Goal: Task Accomplishment & Management: Complete application form

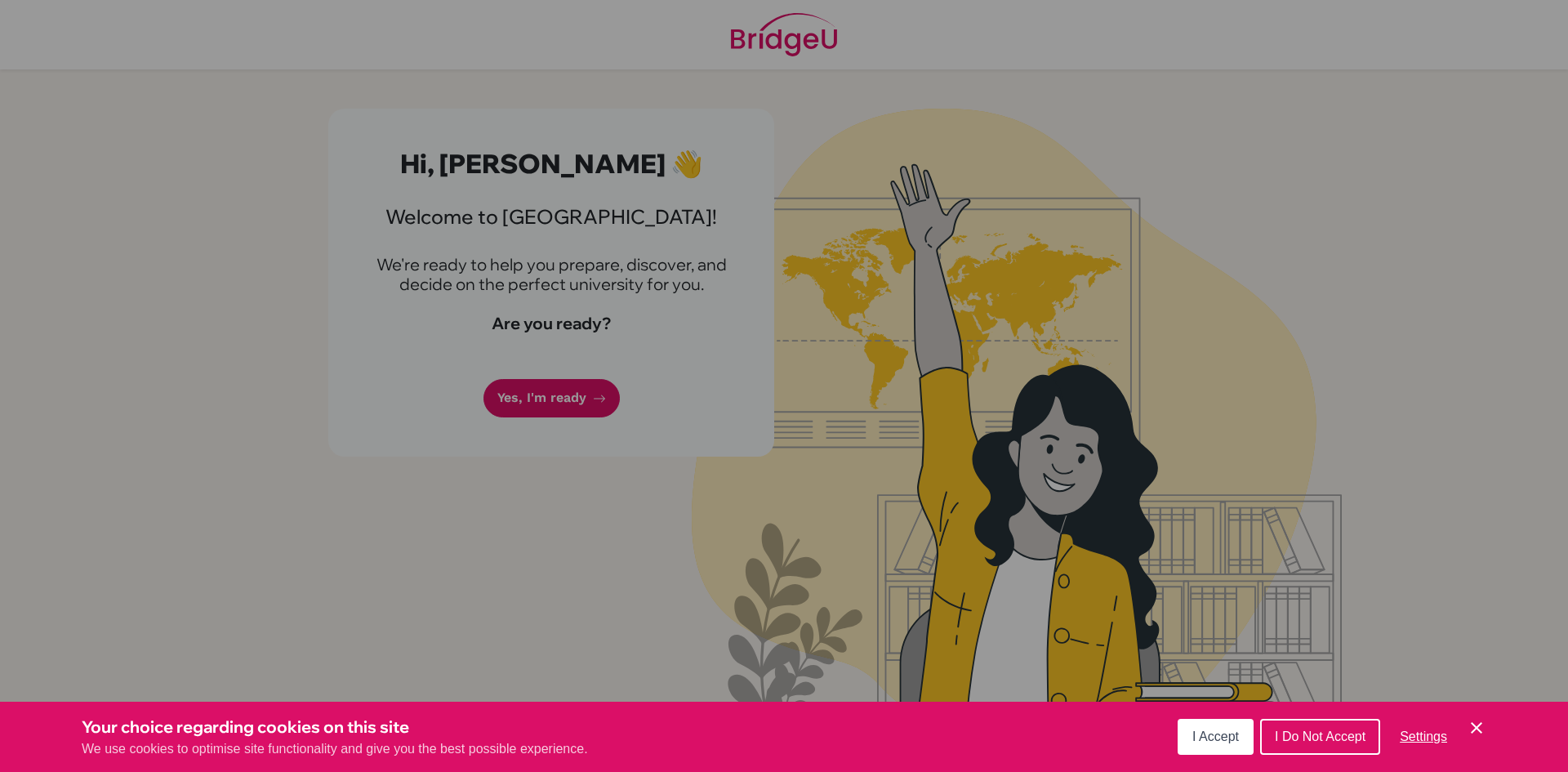
click at [1244, 739] on button "I Accept" at bounding box center [1216, 736] width 76 height 36
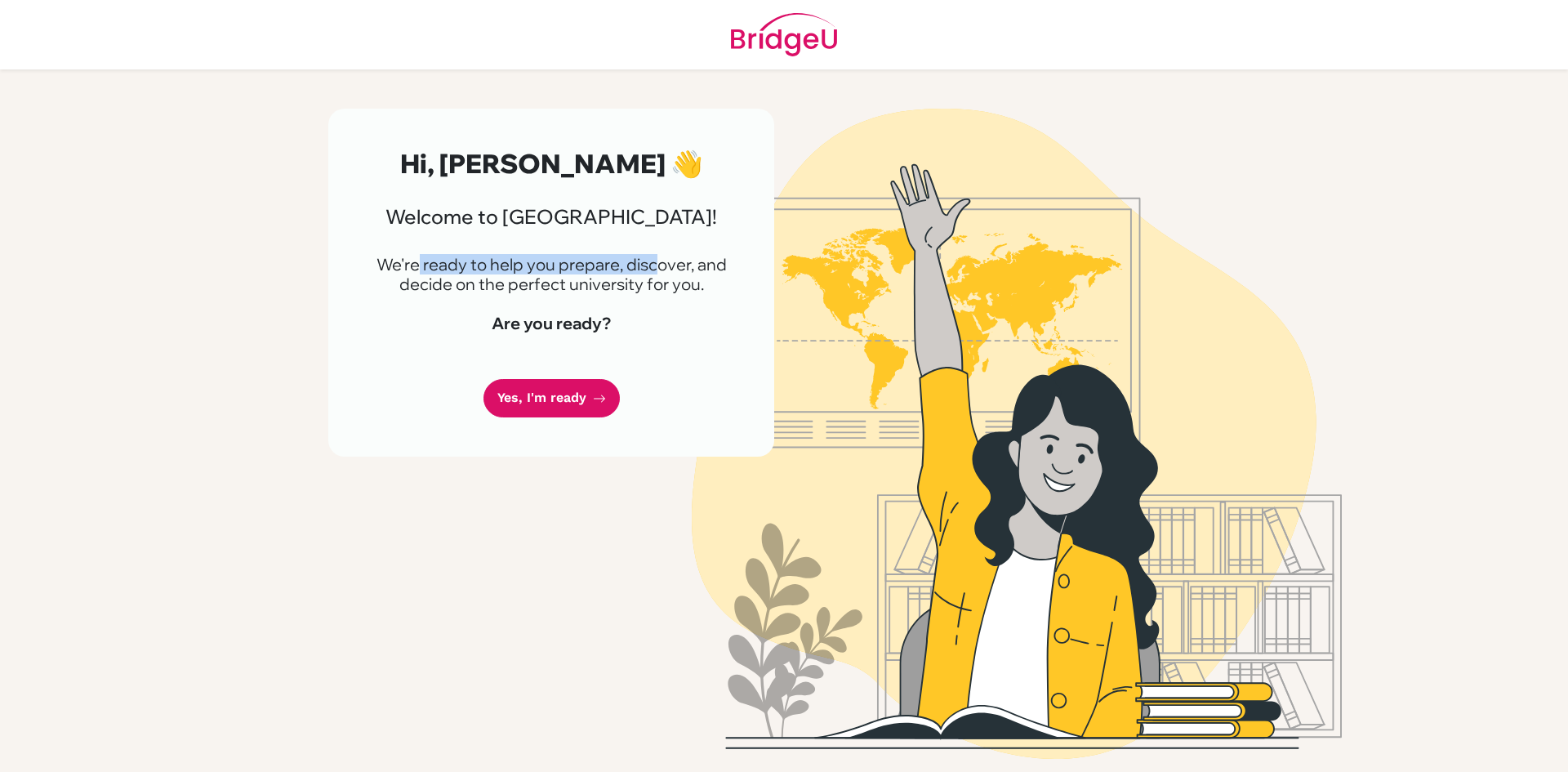
drag, startPoint x: 419, startPoint y: 268, endPoint x: 715, endPoint y: 243, distance: 297.1
click at [691, 243] on div "Hi, [PERSON_NAME] 👋 Welcome to [GEOGRAPHIC_DATA]! We're ready to help you prepa…" at bounding box center [551, 282] width 446 height 348
click at [716, 243] on div "Hi, [PERSON_NAME] 👋 Welcome to [GEOGRAPHIC_DATA]! We're ready to help you prepa…" at bounding box center [551, 282] width 446 height 348
drag, startPoint x: 503, startPoint y: 287, endPoint x: 666, endPoint y: 287, distance: 163.0
click at [666, 287] on p "We're ready to help you prepare, discover, and decide on the perfect university…" at bounding box center [551, 275] width 367 height 39
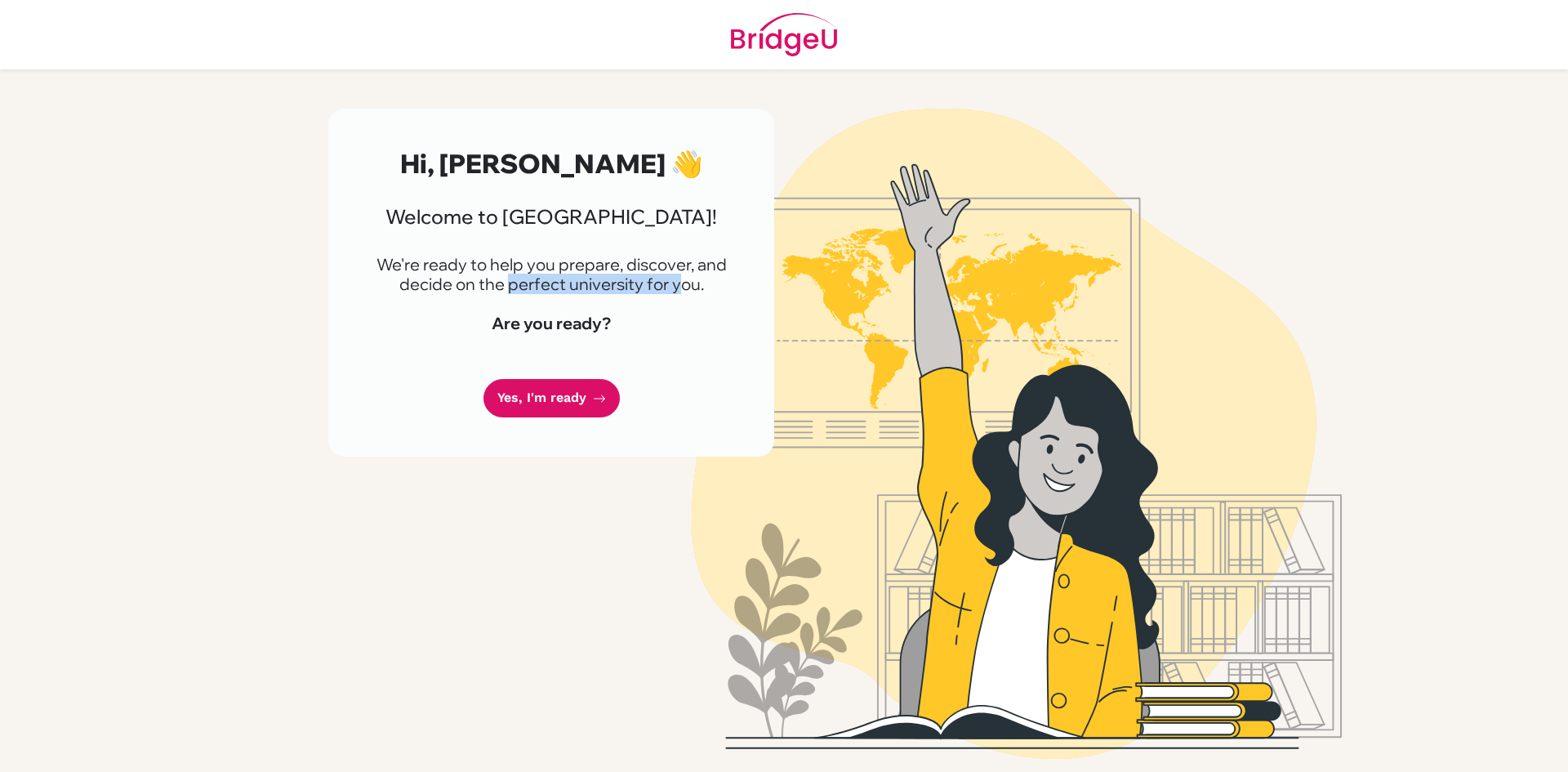
click at [666, 287] on p "We're ready to help you prepare, discover, and decide on the perfect university…" at bounding box center [551, 275] width 367 height 39
click at [1083, 465] on img at bounding box center [1017, 433] width 931 height 650
click at [546, 409] on link "Yes, I'm ready" at bounding box center [552, 397] width 137 height 38
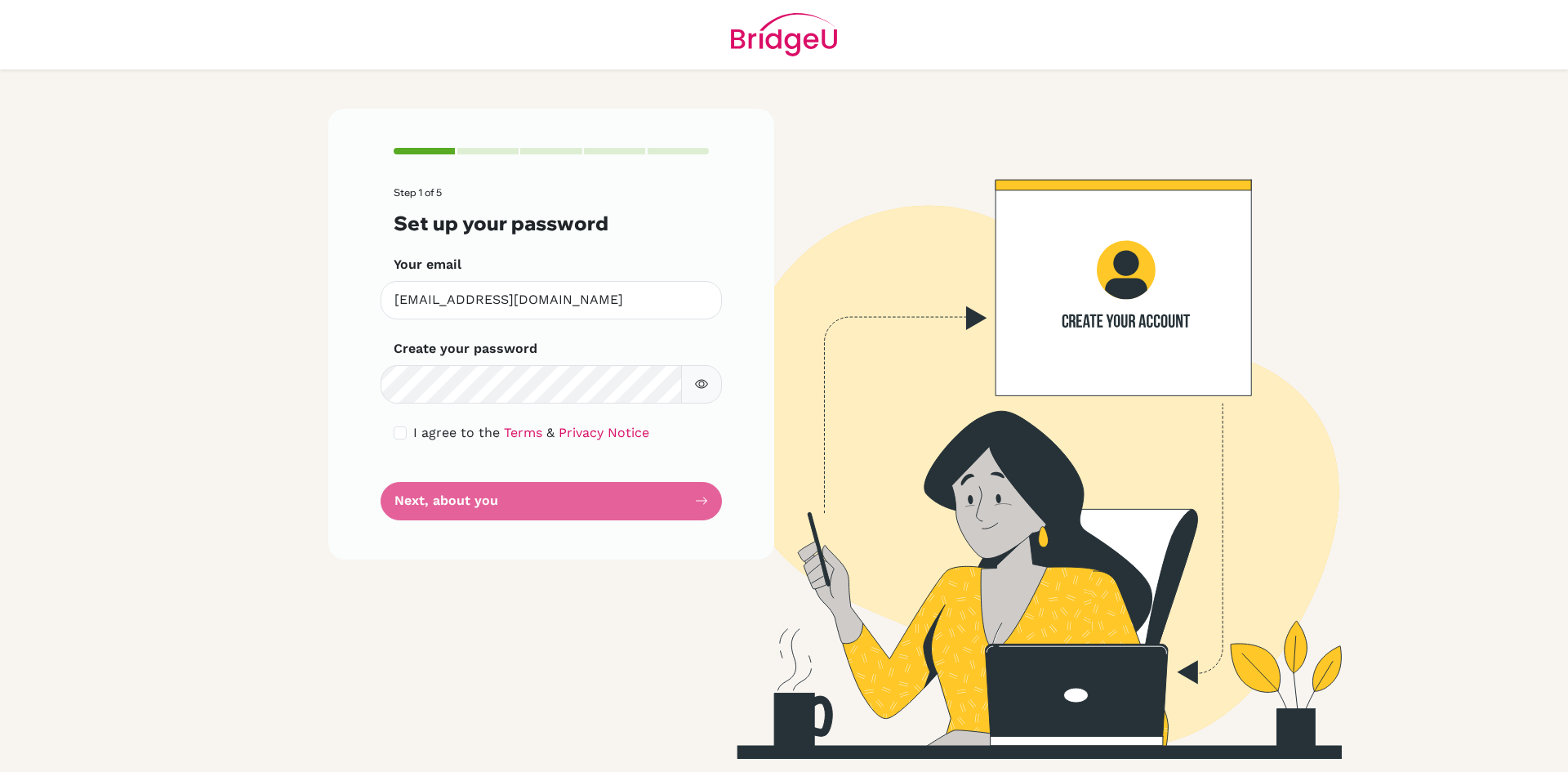
click at [699, 379] on icon "button" at bounding box center [701, 384] width 13 height 13
click at [398, 433] on input "checkbox" at bounding box center [400, 433] width 13 height 13
checkbox input "true"
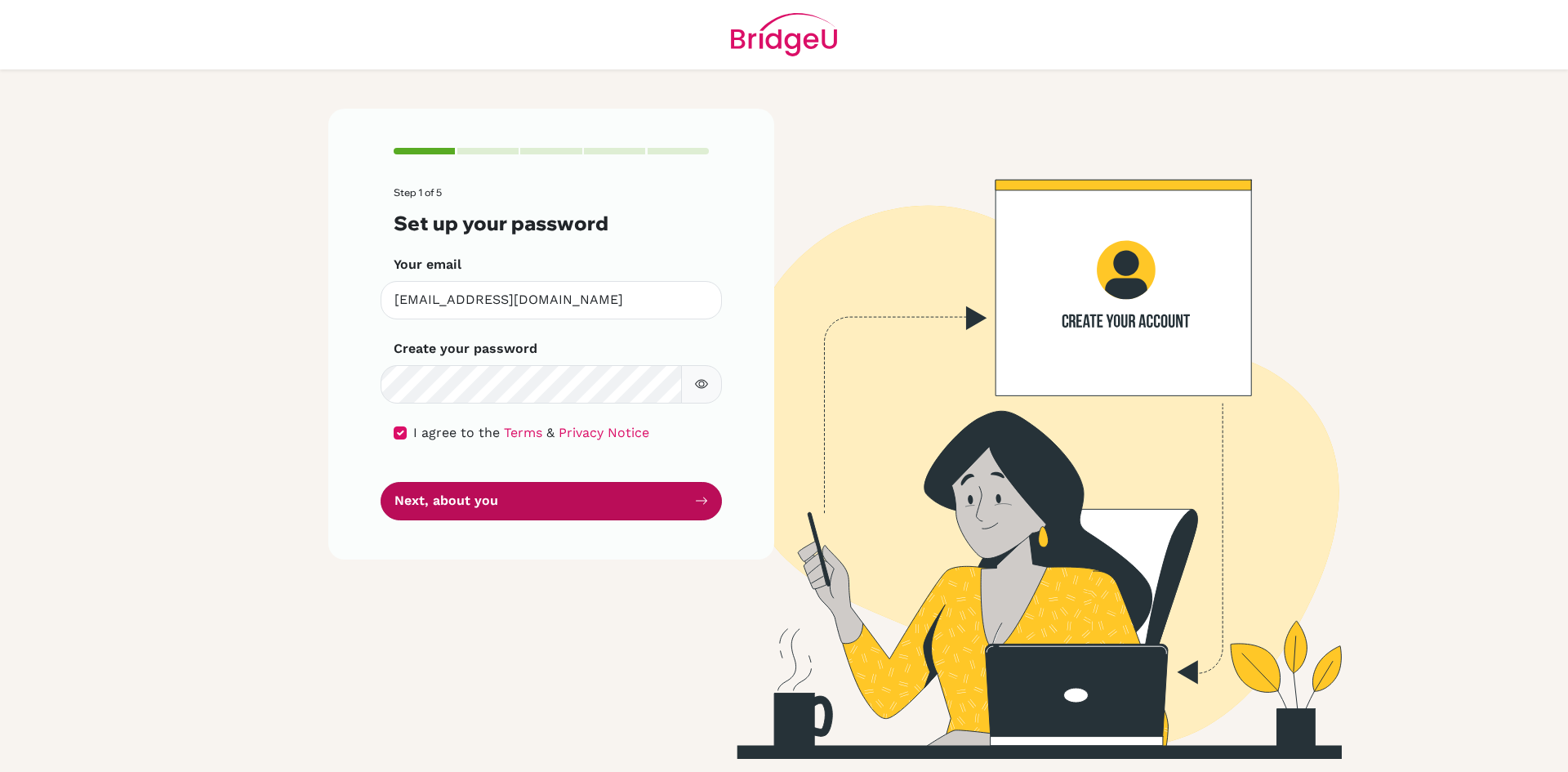
click at [493, 510] on button "Next, about you" at bounding box center [551, 500] width 341 height 38
